Goal: Task Accomplishment & Management: Use online tool/utility

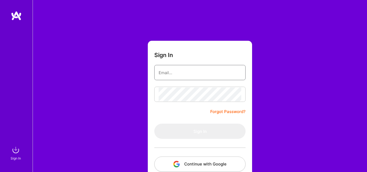
type input "[PERSON_NAME][EMAIL_ADDRESS][PERSON_NAME][DOMAIN_NAME]"
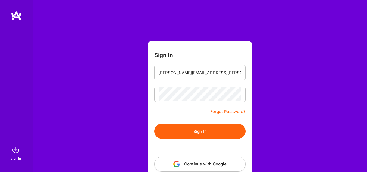
click at [171, 127] on button "Sign In" at bounding box center [199, 131] width 91 height 15
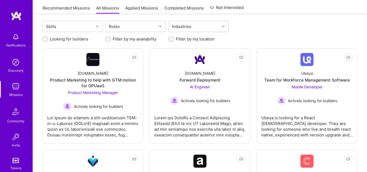
scroll to position [65, 0]
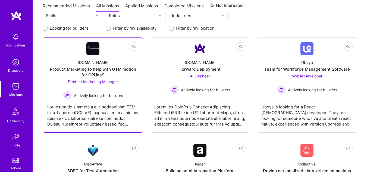
click at [94, 73] on div "Product Marketing to help with GTM motion for GPUaaS" at bounding box center [92, 71] width 91 height 11
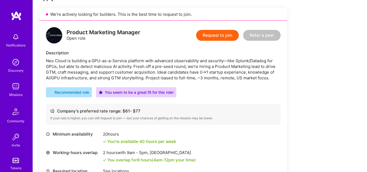
scroll to position [120, 0]
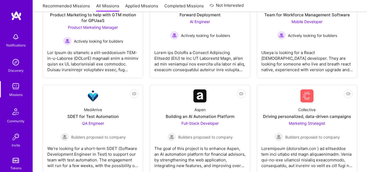
scroll to position [65, 0]
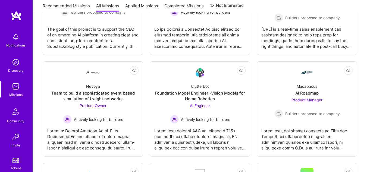
scroll to position [446, 0]
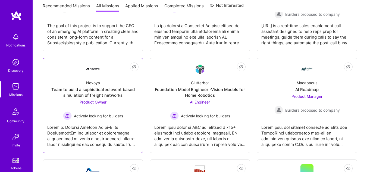
click at [106, 95] on div "Team to build a sophisticated event based simulation of freight networks" at bounding box center [92, 92] width 91 height 11
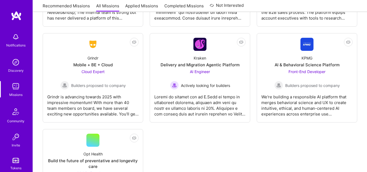
scroll to position [1374, 0]
